Goal: Use online tool/utility

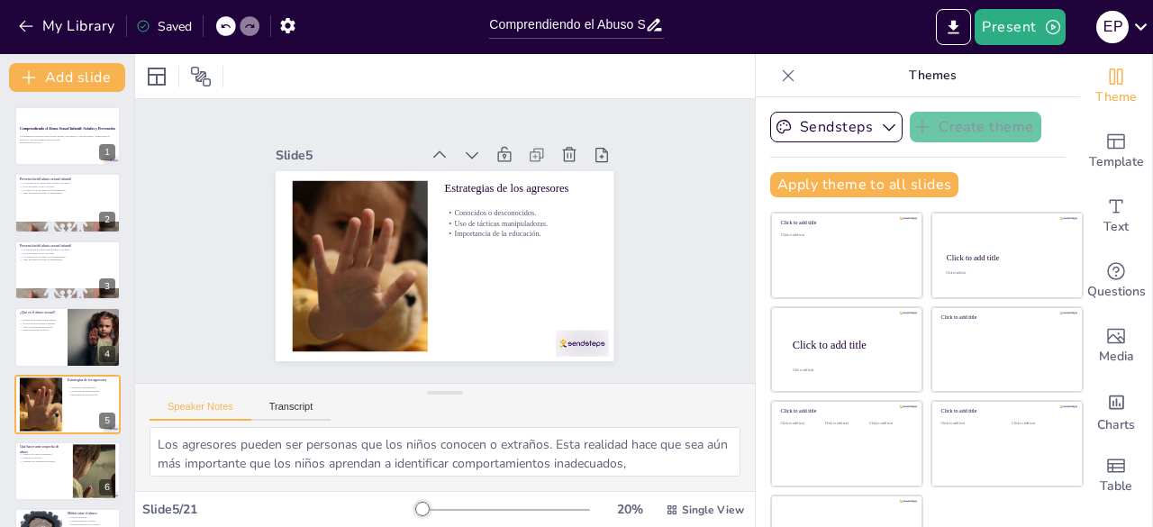
scroll to position [95, 0]
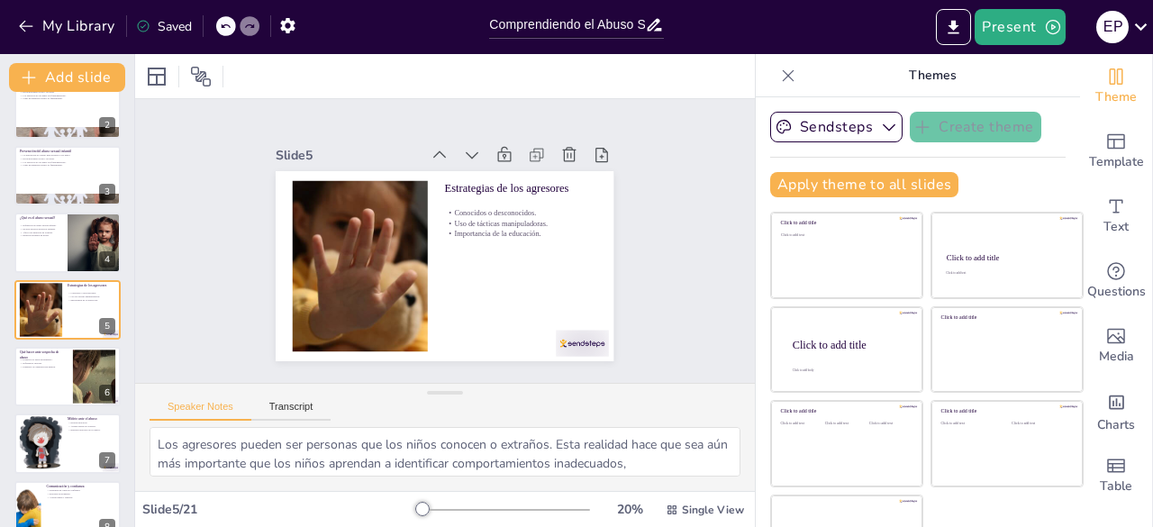
checkbox input "true"
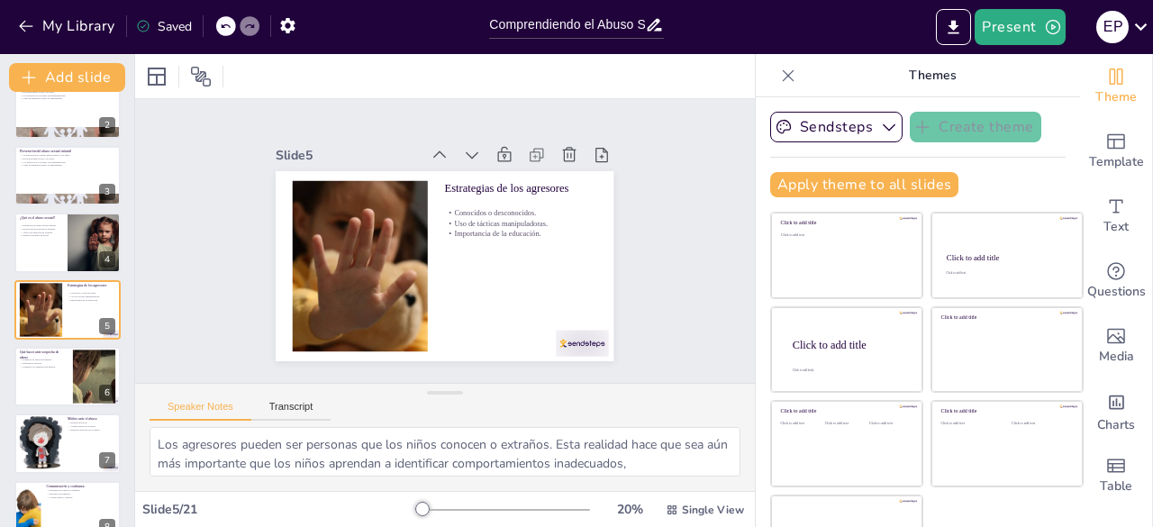
checkbox input "true"
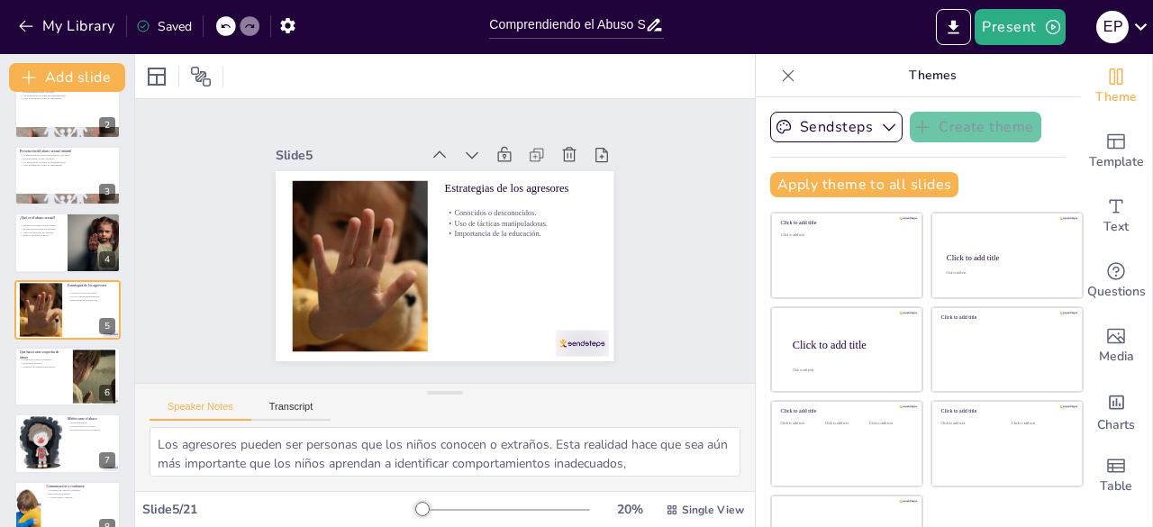
checkbox input "true"
